Goal: Task Accomplishment & Management: Complete application form

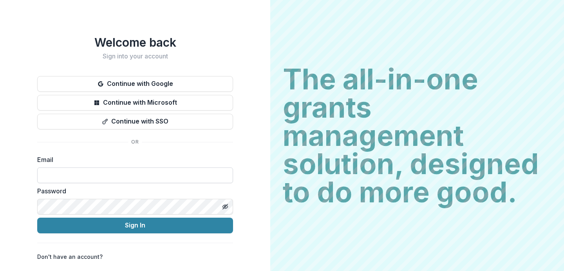
click at [87, 173] on input at bounding box center [135, 175] width 196 height 16
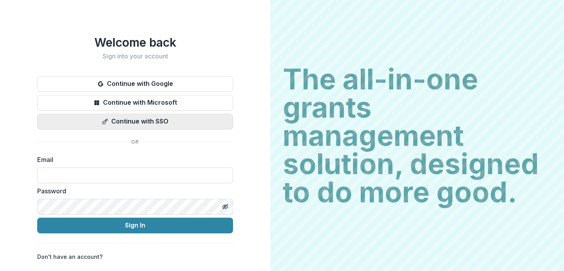
click at [156, 119] on button "Continue with SSO" at bounding box center [135, 122] width 196 height 16
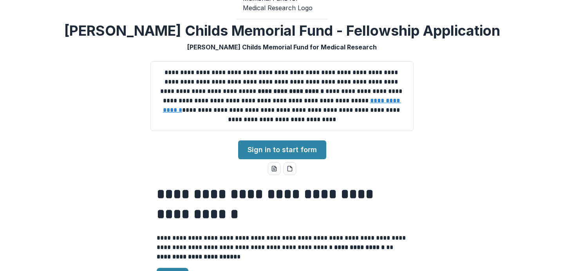
scroll to position [29, 0]
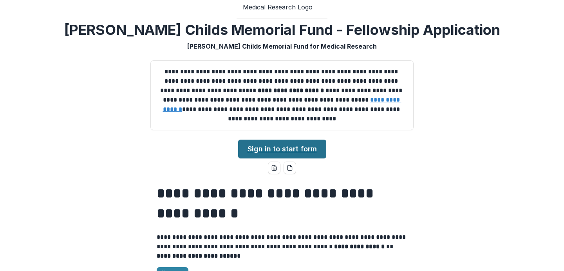
click at [305, 154] on link "Sign in to start form" at bounding box center [282, 148] width 88 height 19
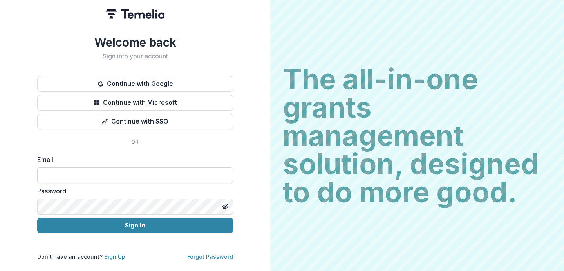
click at [105, 174] on input at bounding box center [135, 175] width 196 height 16
type input "**********"
click at [226, 205] on icon "Toggle password visibility" at bounding box center [225, 206] width 6 height 6
click at [226, 205] on icon "Toggle password visibility" at bounding box center [225, 206] width 5 height 4
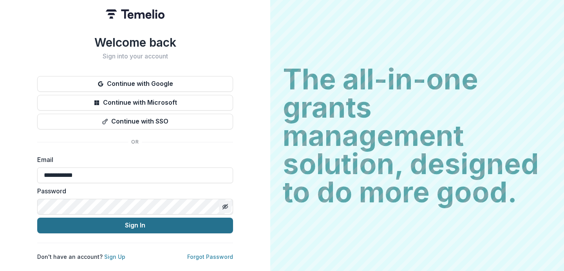
click at [186, 226] on button "Sign In" at bounding box center [135, 225] width 196 height 16
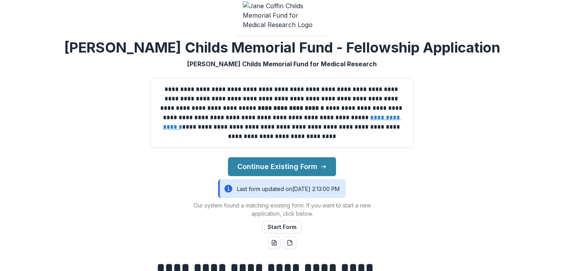
scroll to position [30, 0]
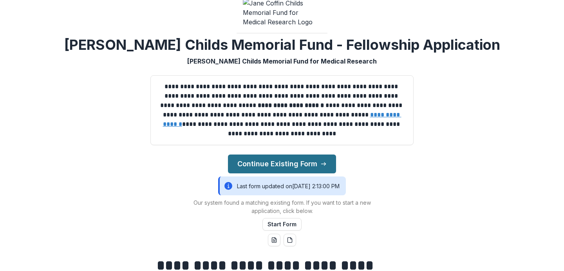
click at [315, 167] on button "Continue Existing Form" at bounding box center [282, 163] width 108 height 19
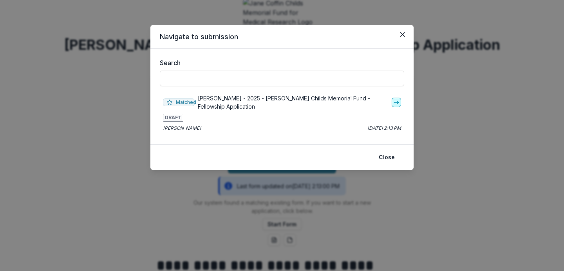
click at [396, 98] on link "go-to" at bounding box center [396, 102] width 9 height 9
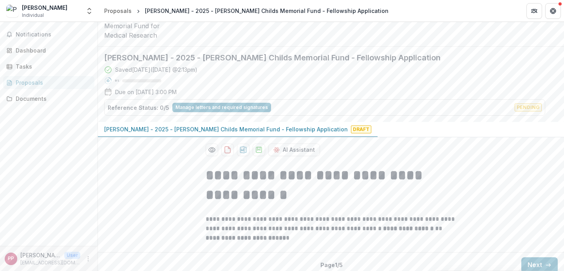
scroll to position [44, 0]
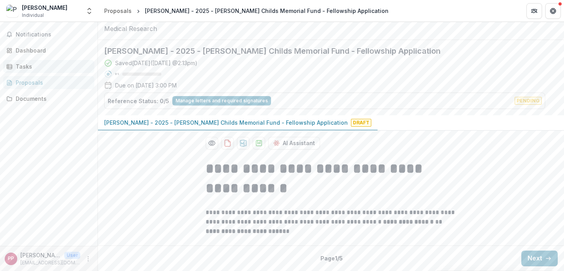
click at [24, 61] on link "Tasks" at bounding box center [48, 66] width 91 height 13
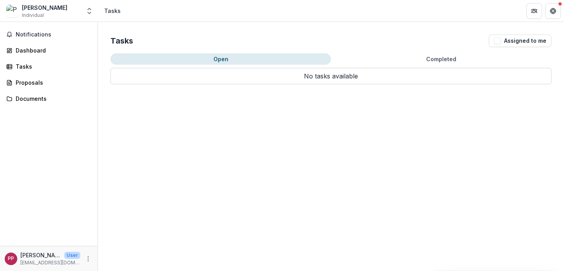
click at [304, 58] on button "Open" at bounding box center [220, 58] width 221 height 11
click at [45, 34] on span "Notifications" at bounding box center [54, 34] width 76 height 7
click at [37, 51] on div "Dashboard" at bounding box center [52, 50] width 72 height 8
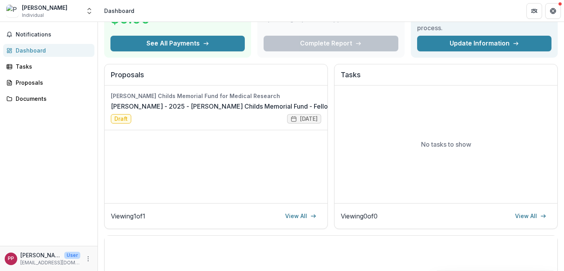
scroll to position [59, 0]
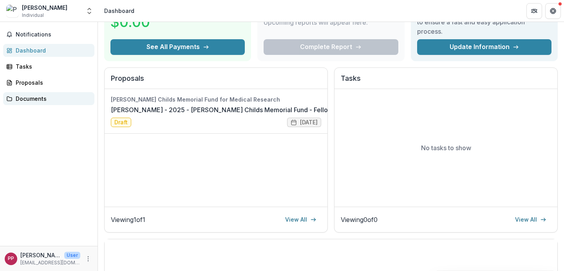
click at [37, 97] on div "Documents" at bounding box center [52, 98] width 72 height 8
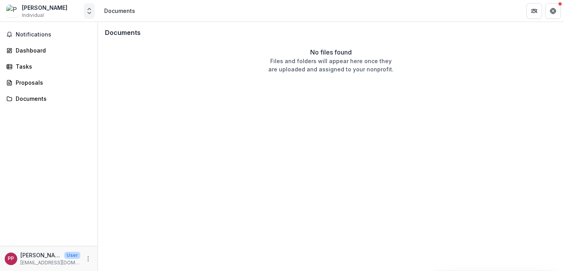
click at [86, 12] on icon "Open entity switcher" at bounding box center [89, 11] width 8 height 8
click at [94, 11] on button "Open entity switcher" at bounding box center [89, 11] width 11 height 16
click at [32, 62] on div "Tasks" at bounding box center [52, 66] width 72 height 8
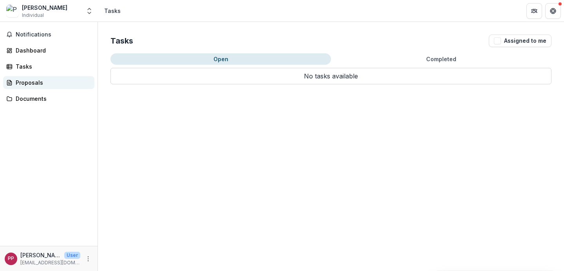
click at [28, 81] on div "Proposals" at bounding box center [52, 82] width 72 height 8
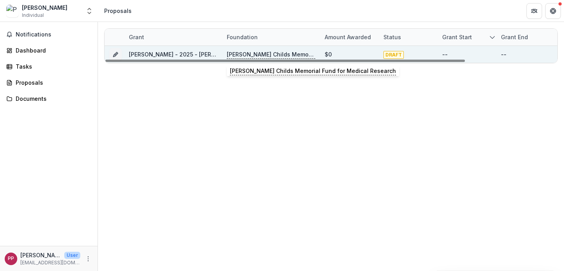
click at [254, 55] on p "[PERSON_NAME] Childs Memorial Fund for Medical Research" at bounding box center [271, 54] width 89 height 9
click at [116, 55] on icon "Grant 72dbbe60-06da-436b-ad43-b75199f617d9" at bounding box center [115, 54] width 6 height 6
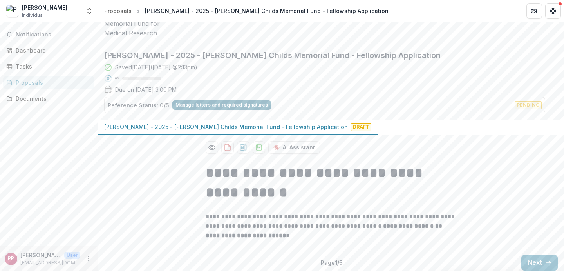
scroll to position [44, 0]
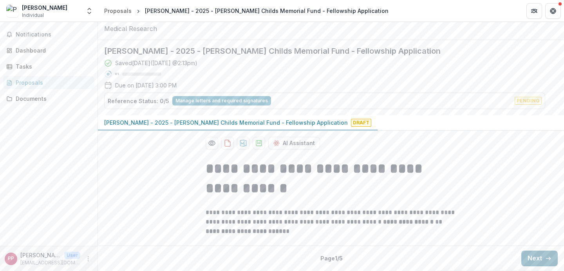
click at [542, 259] on button "Next" at bounding box center [539, 258] width 36 height 16
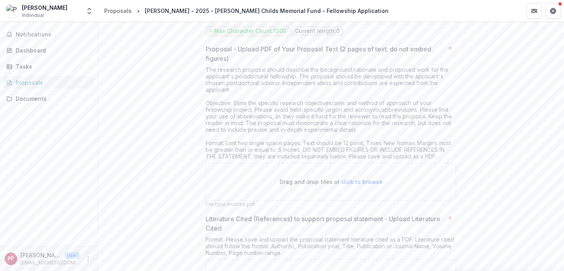
scroll to position [2943, 0]
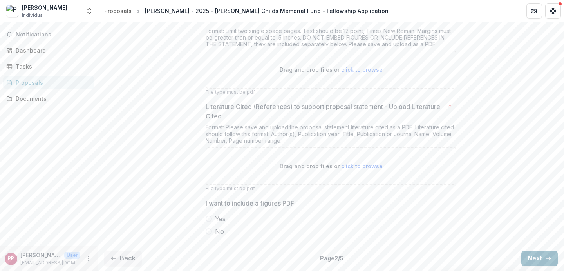
click at [538, 259] on button "Next" at bounding box center [539, 258] width 36 height 16
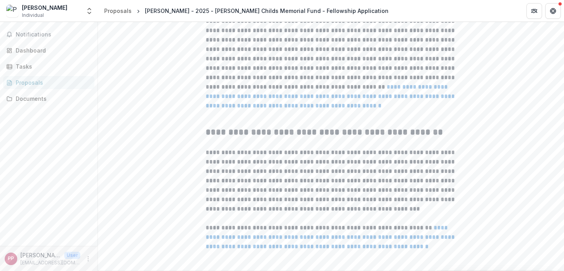
scroll to position [363, 0]
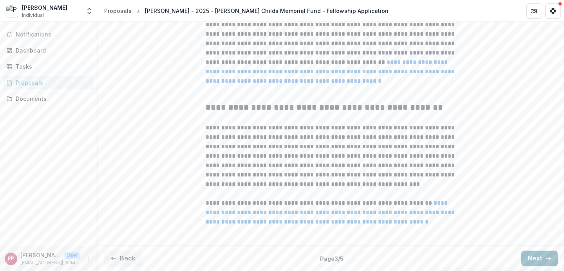
click at [541, 259] on button "Next" at bounding box center [539, 258] width 36 height 16
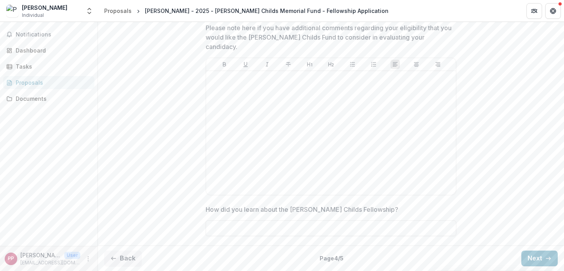
scroll to position [666, 0]
click at [540, 261] on button "Next" at bounding box center [539, 258] width 36 height 16
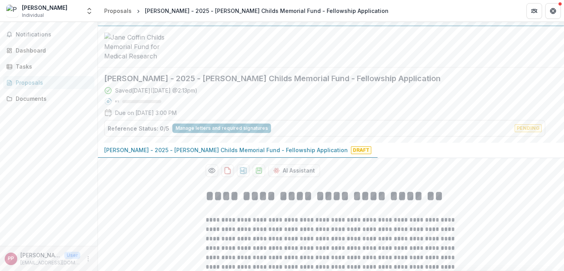
scroll to position [0, 0]
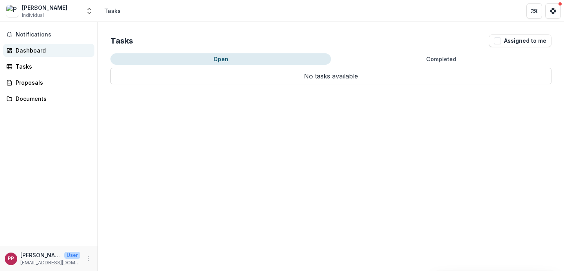
click at [35, 51] on div "Dashboard" at bounding box center [52, 50] width 72 height 8
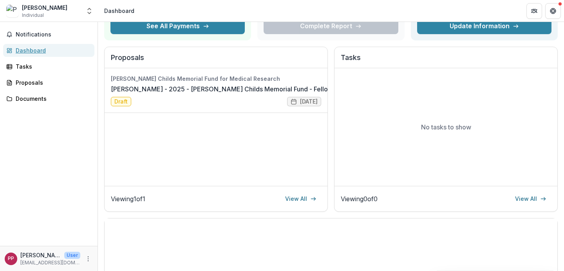
scroll to position [87, 0]
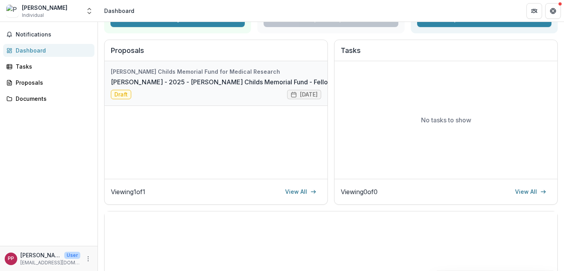
click at [124, 87] on link "[PERSON_NAME] - 2025 - [PERSON_NAME] Childs Memorial Fund - Fellowship Applicat…" at bounding box center [246, 81] width 270 height 9
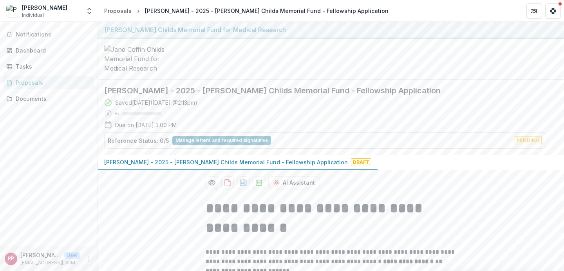
scroll to position [44, 0]
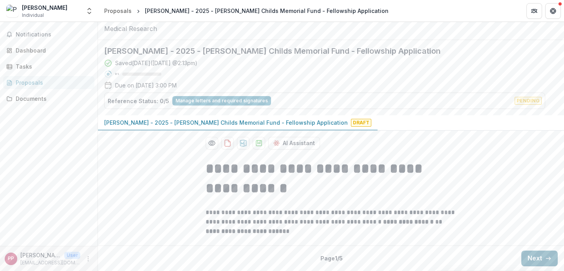
click at [530, 257] on button "Next" at bounding box center [539, 258] width 36 height 16
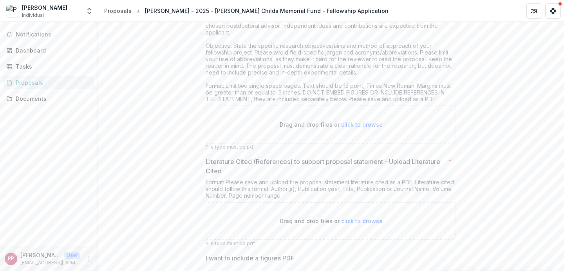
scroll to position [2943, 0]
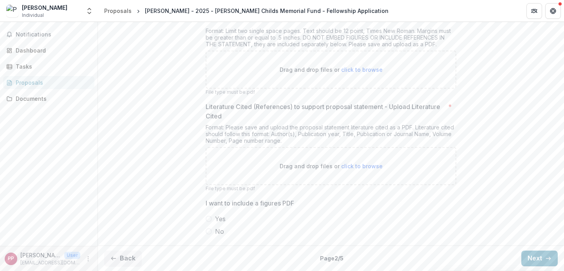
click at [208, 217] on span at bounding box center [209, 218] width 6 height 6
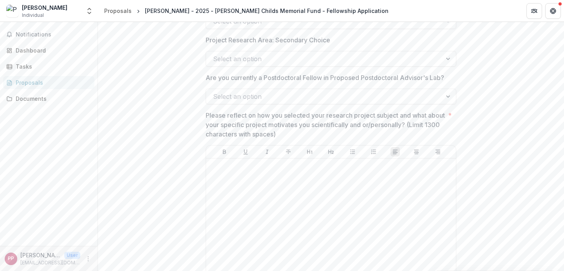
scroll to position [913, 0]
click at [447, 104] on div at bounding box center [449, 97] width 14 height 15
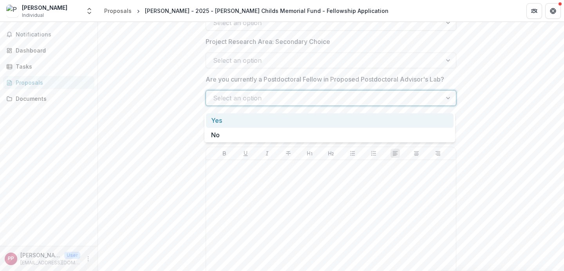
click at [447, 104] on div at bounding box center [449, 97] width 14 height 15
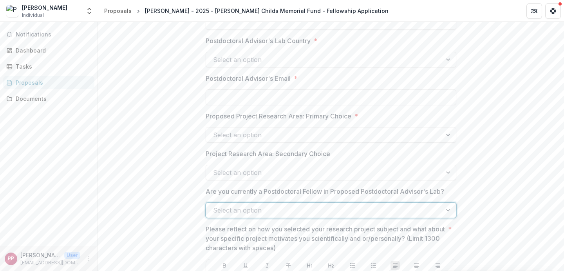
scroll to position [798, 0]
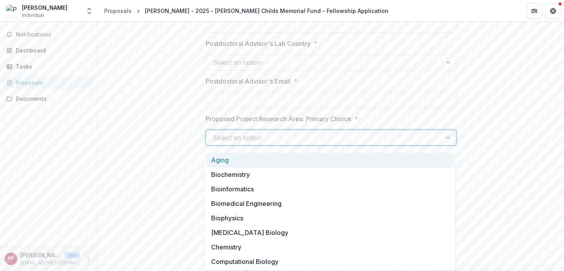
click at [442, 144] on div at bounding box center [449, 137] width 14 height 15
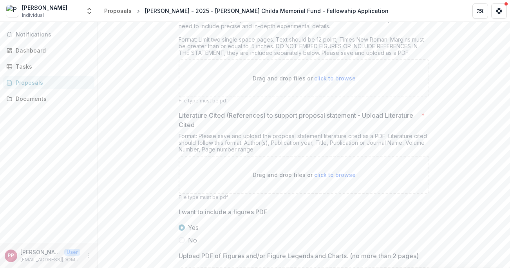
scroll to position [3013, 0]
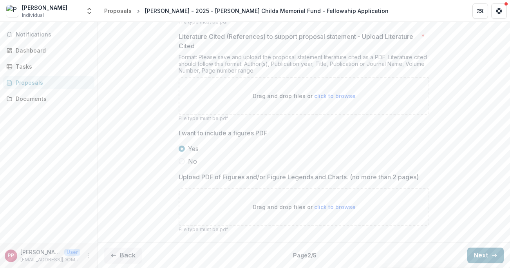
click at [474, 255] on button "Next" at bounding box center [485, 255] width 36 height 16
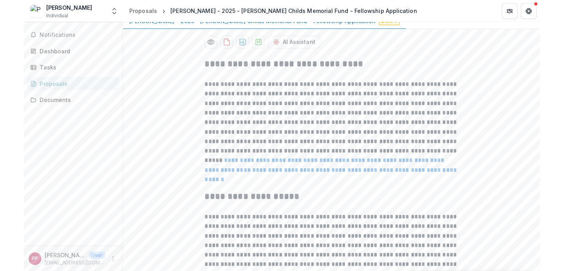
scroll to position [138, 0]
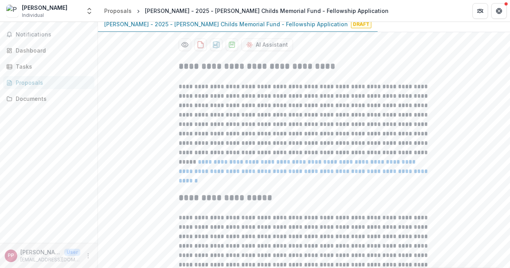
click at [341, 166] on link "**********" at bounding box center [304, 171] width 251 height 25
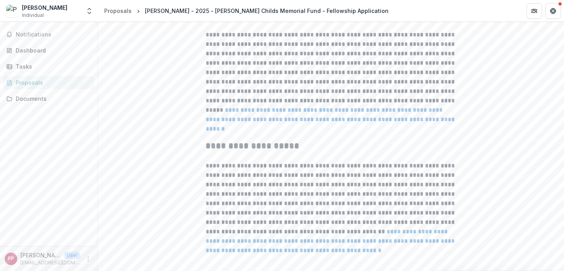
scroll to position [363, 0]
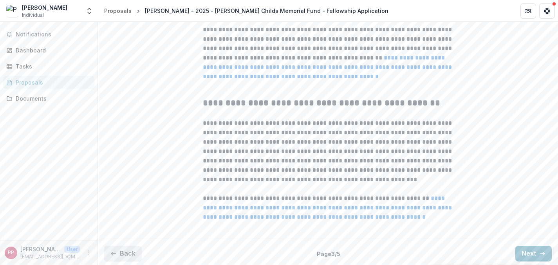
click at [118, 260] on button "Back" at bounding box center [123, 254] width 38 height 16
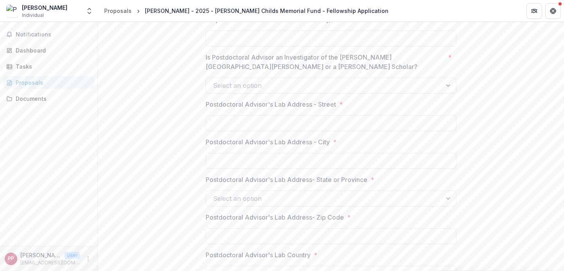
scroll to position [0, 0]
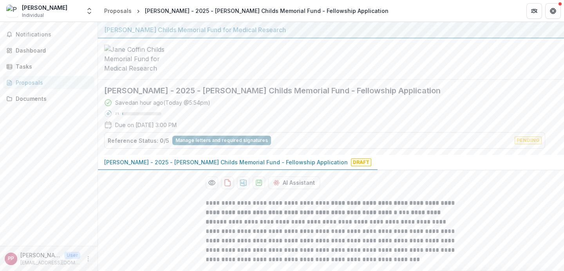
click at [226, 144] on button "Manage letters and required signatures" at bounding box center [221, 140] width 99 height 9
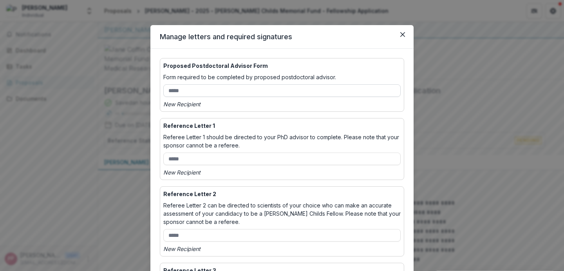
click at [219, 90] on input "email" at bounding box center [281, 90] width 237 height 13
click at [193, 92] on input "email" at bounding box center [281, 90] width 237 height 13
paste input "**********"
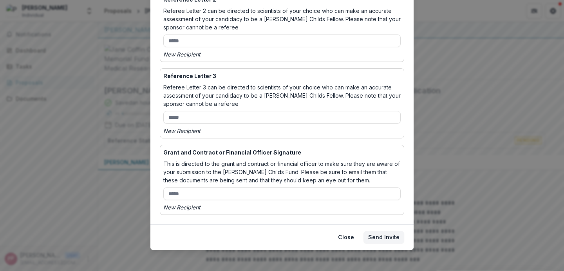
scroll to position [198, 0]
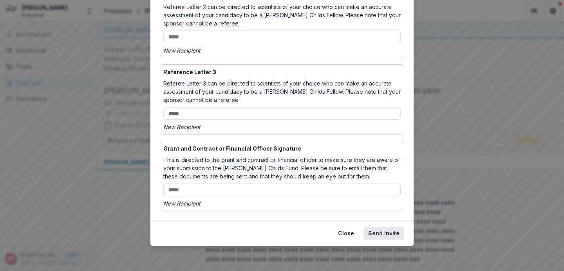
type input "**********"
click at [385, 233] on button "Send Invite" at bounding box center [384, 233] width 41 height 13
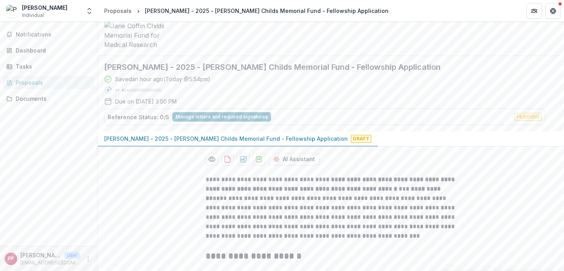
scroll to position [0, 0]
